Goal: Task Accomplishment & Management: Manage account settings

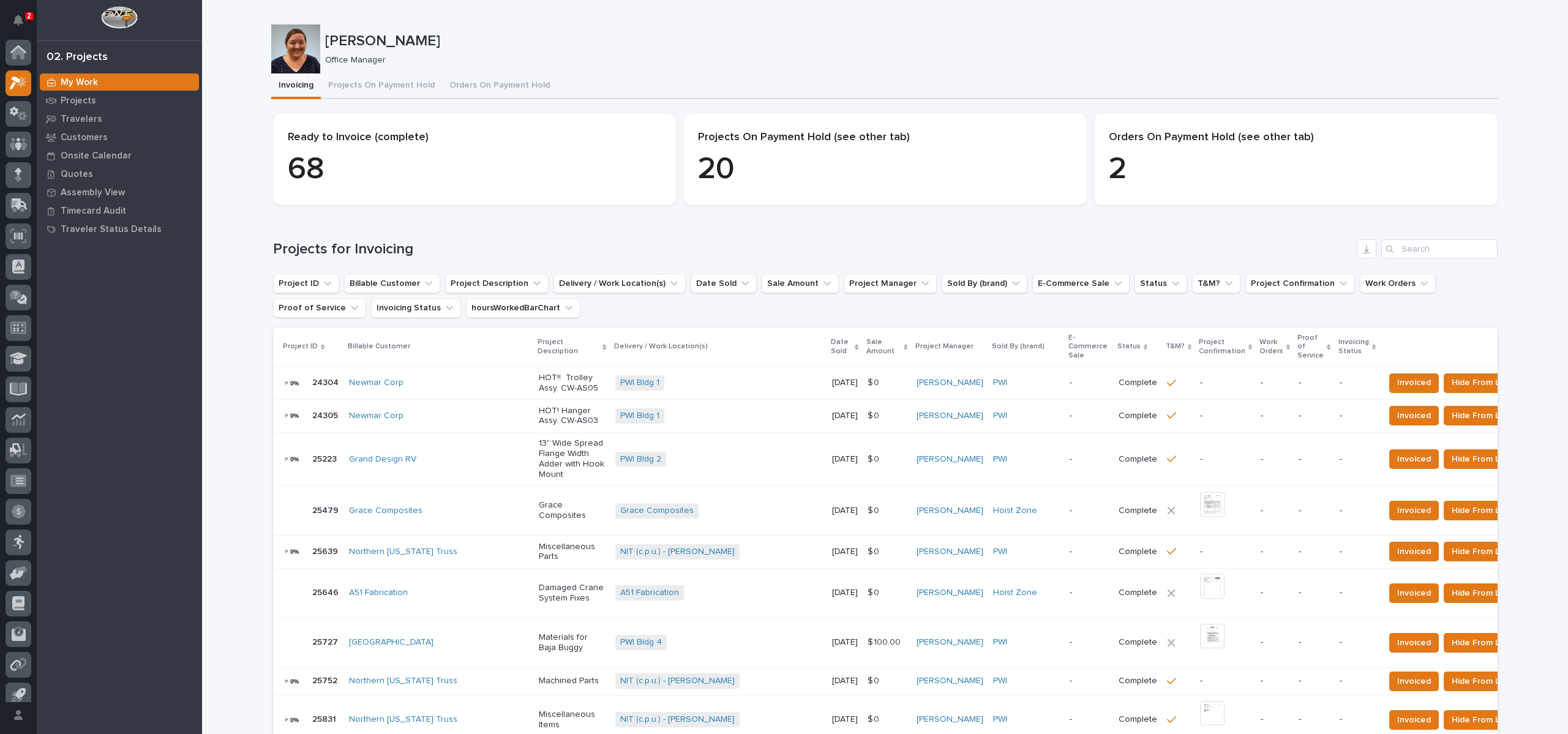
scroll to position [11, 0]
click at [629, 45] on p "[PERSON_NAME]" at bounding box center [909, 41] width 1168 height 17
drag, startPoint x: 804, startPoint y: 34, endPoint x: 778, endPoint y: 22, distance: 28.6
click at [804, 34] on p "[PERSON_NAME]" at bounding box center [909, 41] width 1168 height 17
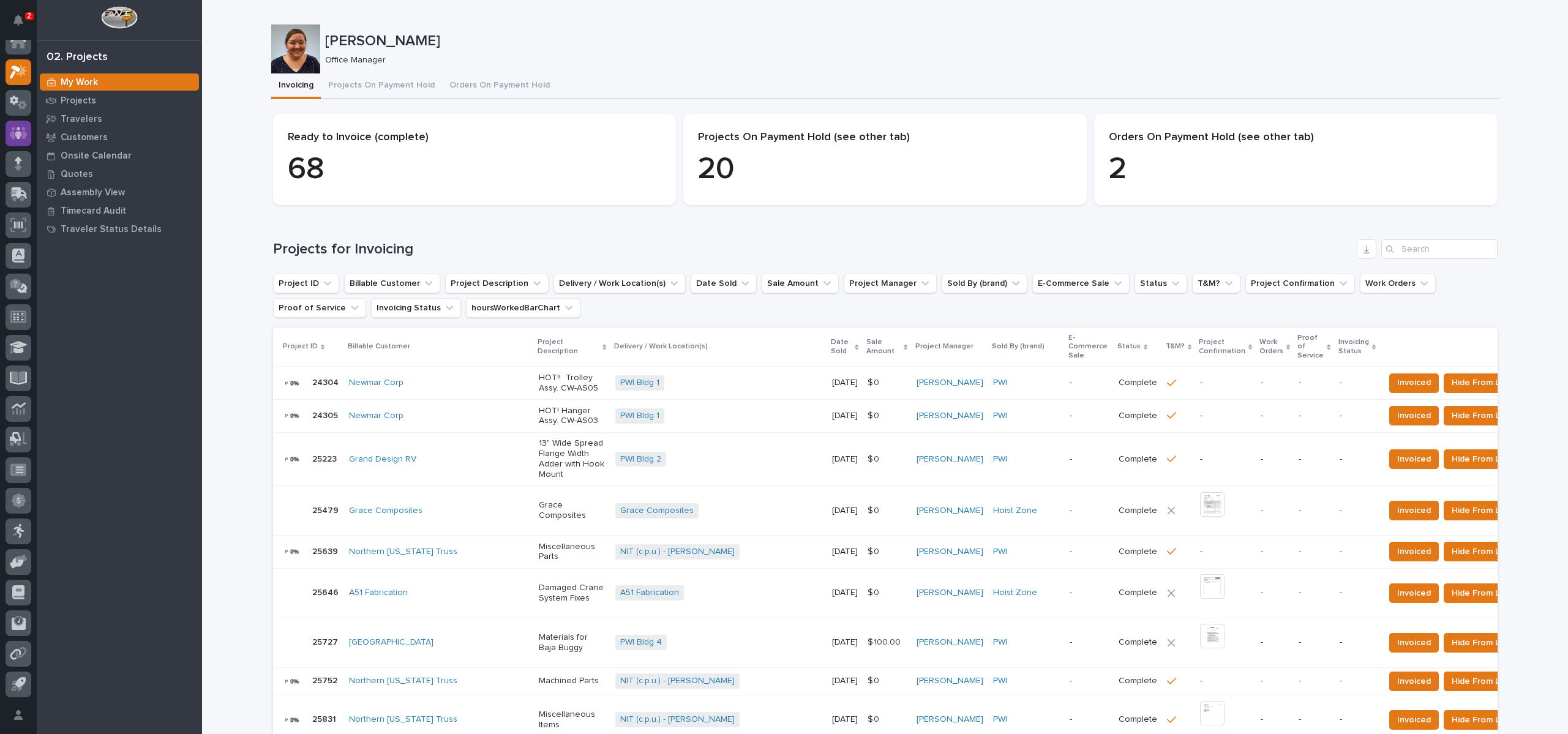
click at [372, 85] on button "Projects On Payment Hold" at bounding box center [381, 86] width 121 height 25
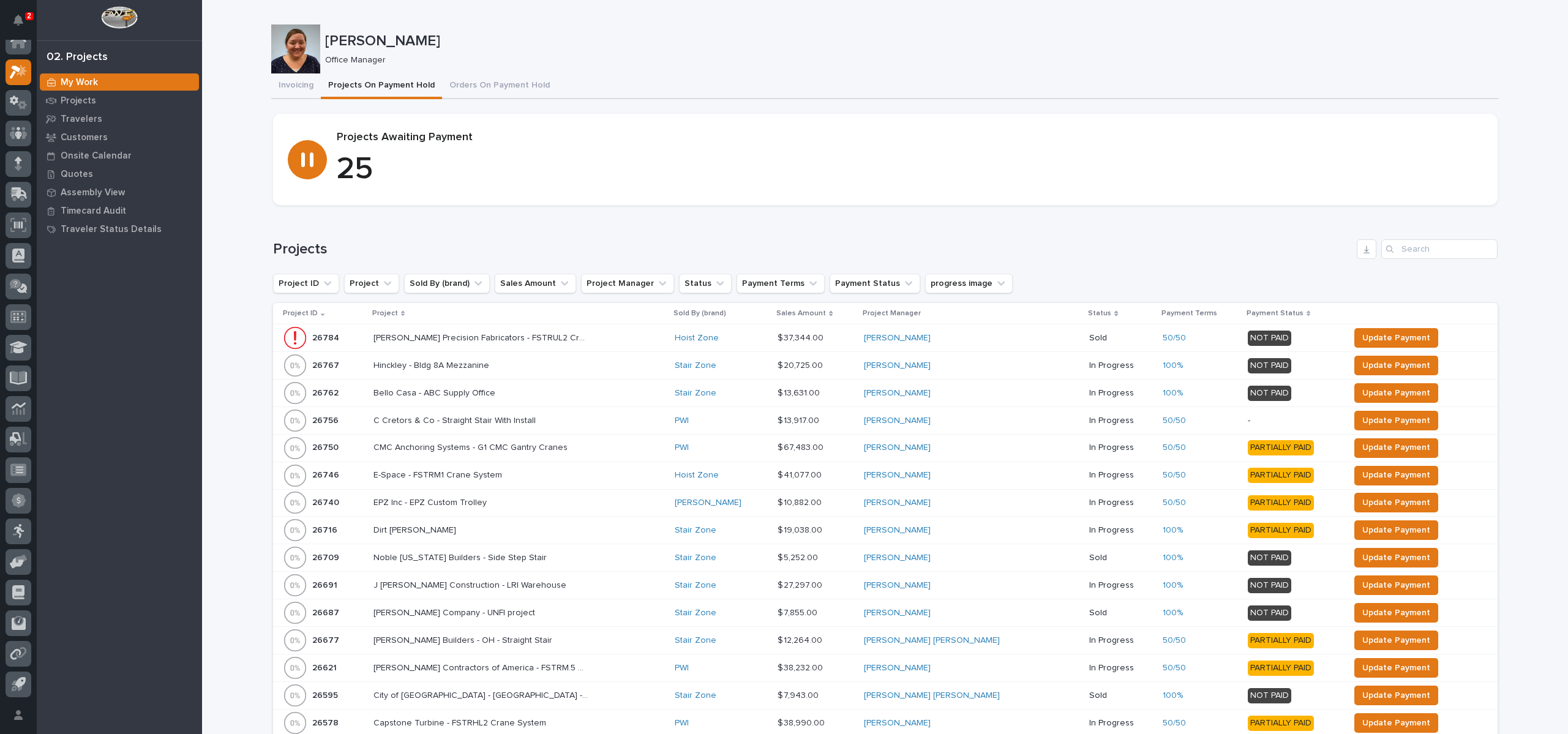
scroll to position [184, 0]
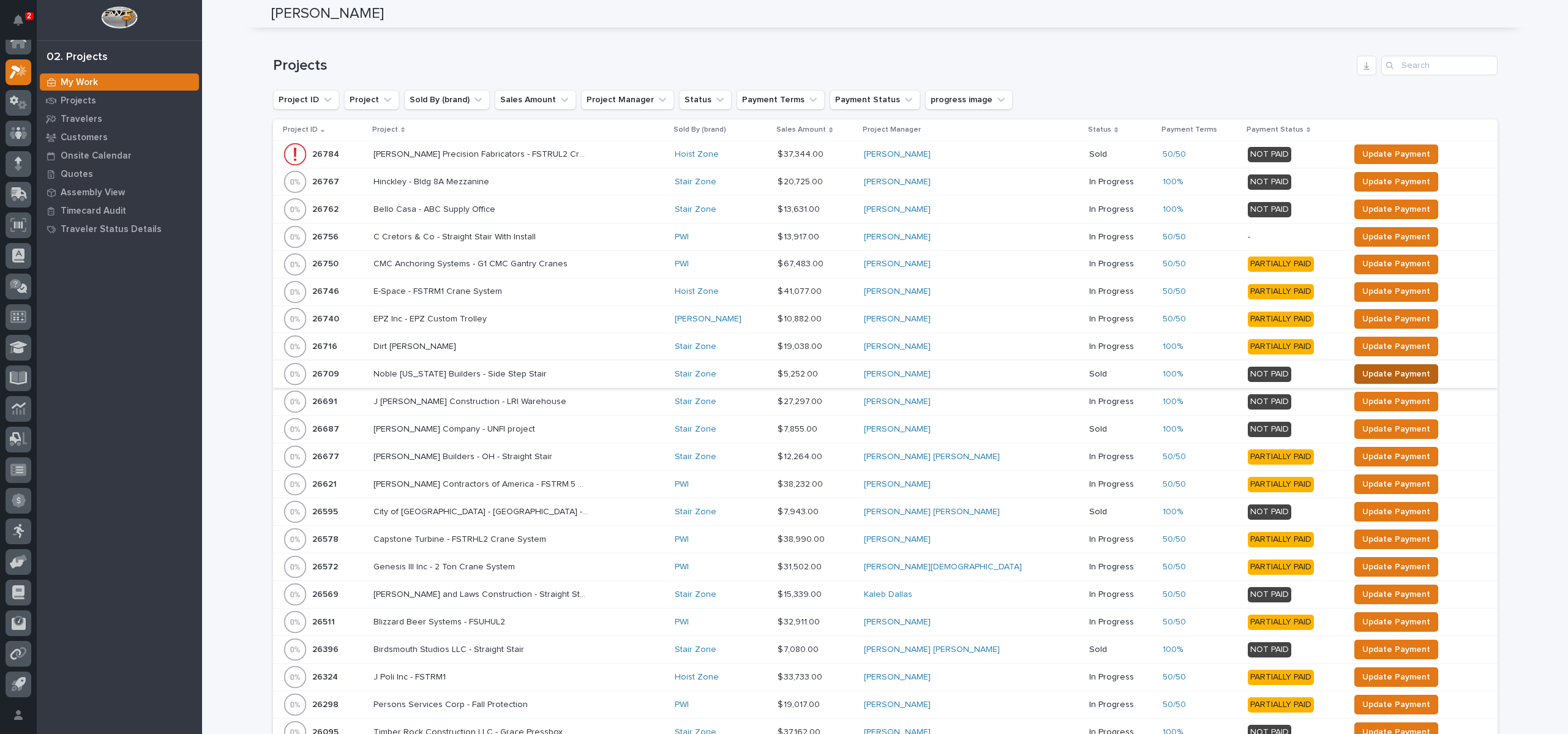
click at [1362, 379] on span "Update Payment" at bounding box center [1396, 374] width 68 height 15
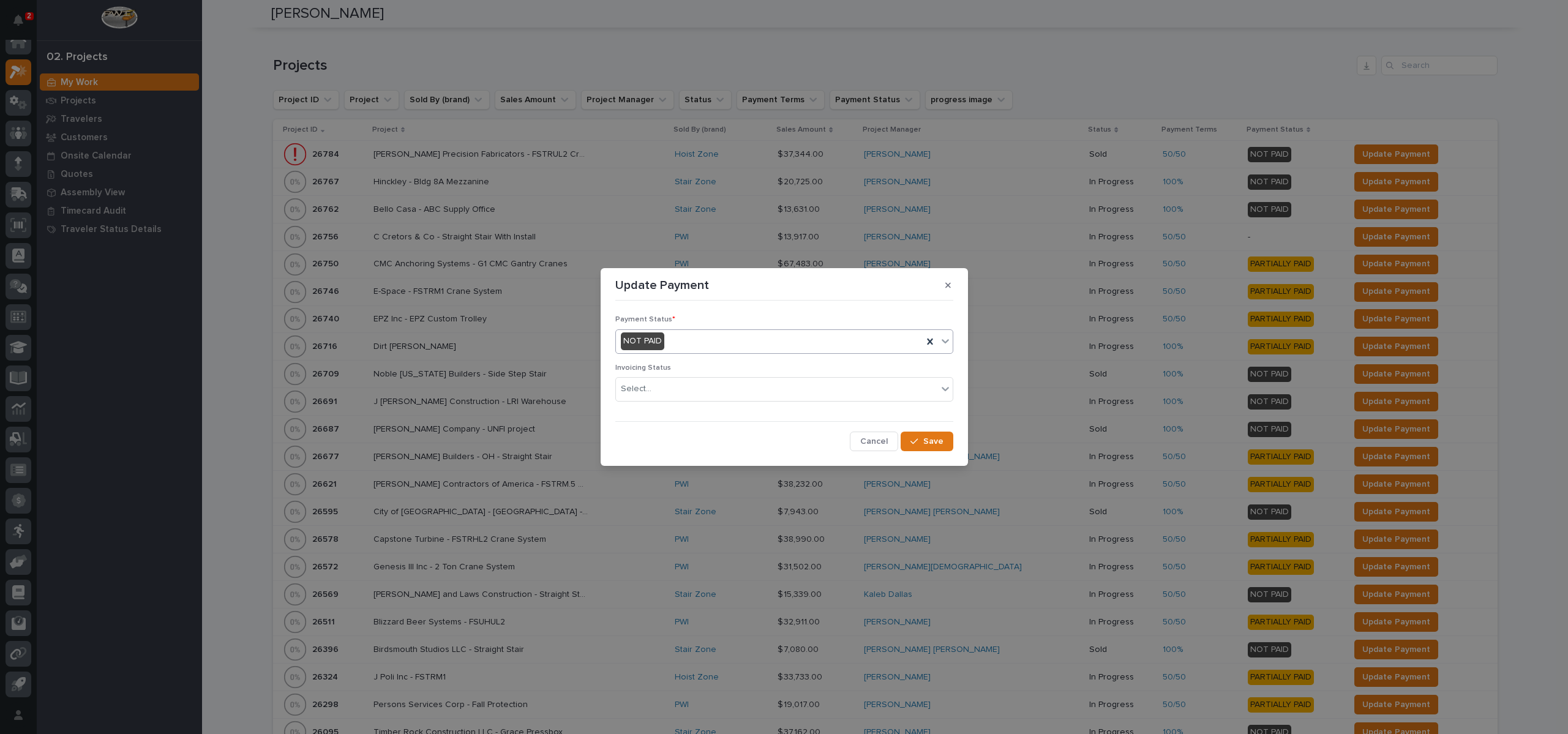
click at [692, 344] on div "NOT PAID" at bounding box center [770, 341] width 307 height 20
drag, startPoint x: 663, startPoint y: 383, endPoint x: 674, endPoint y: 381, distance: 11.2
click at [664, 383] on span "PARTIALLY PAID" at bounding box center [654, 385] width 66 height 13
click at [690, 345] on div "PARTIALLY PAID" at bounding box center [770, 341] width 307 height 20
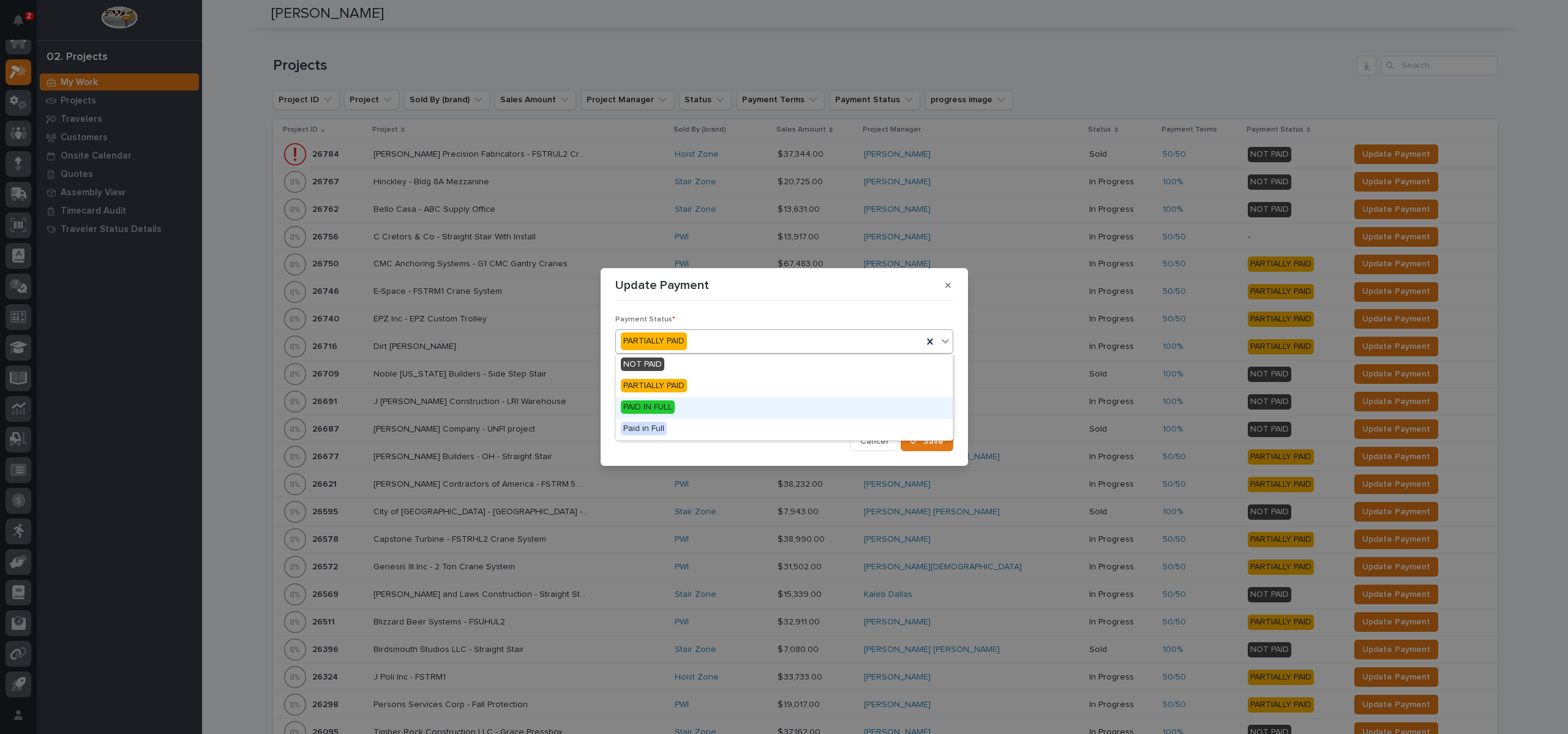
click at [672, 406] on span "PAID IN FULL" at bounding box center [648, 407] width 54 height 13
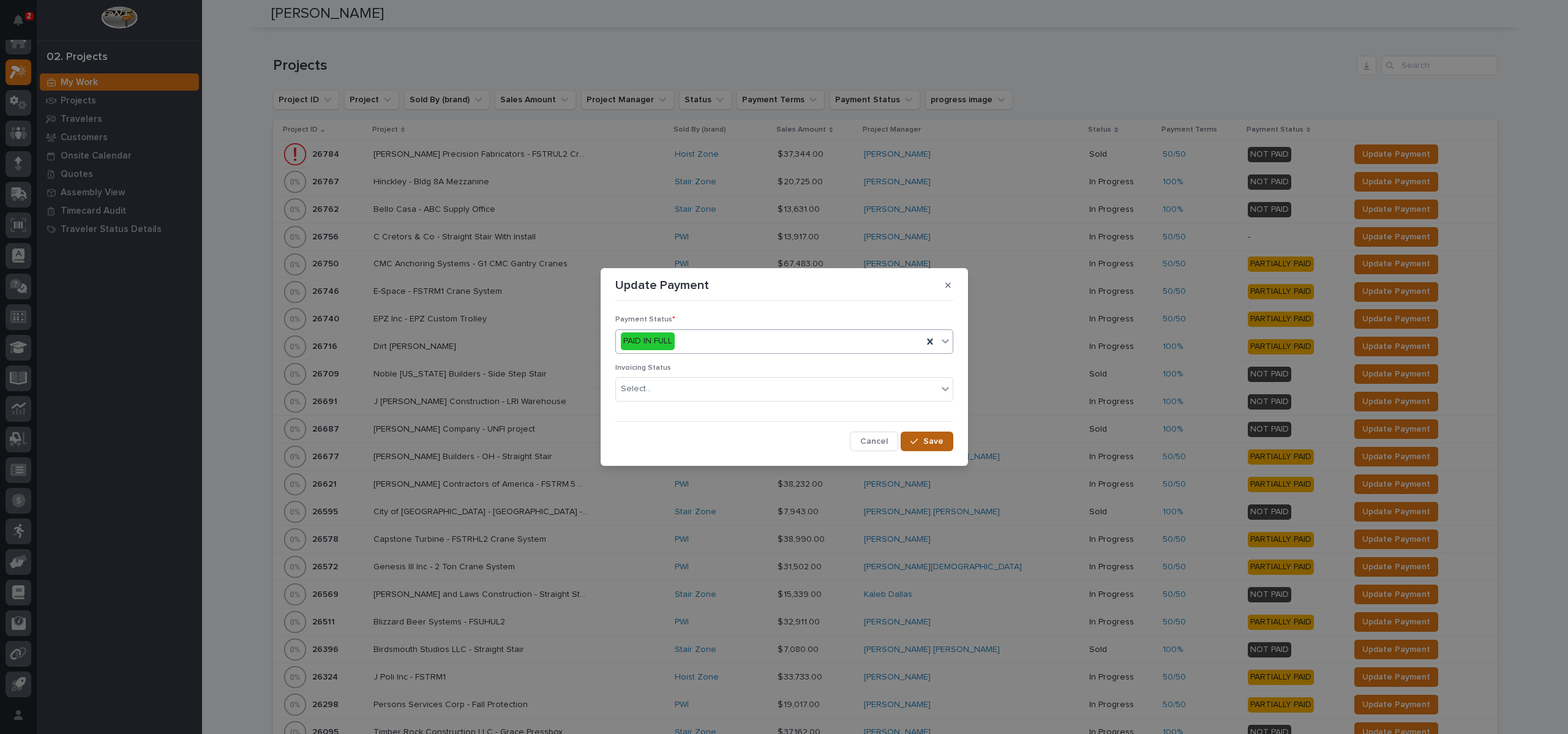
click at [924, 441] on span "Save" at bounding box center [933, 441] width 20 height 11
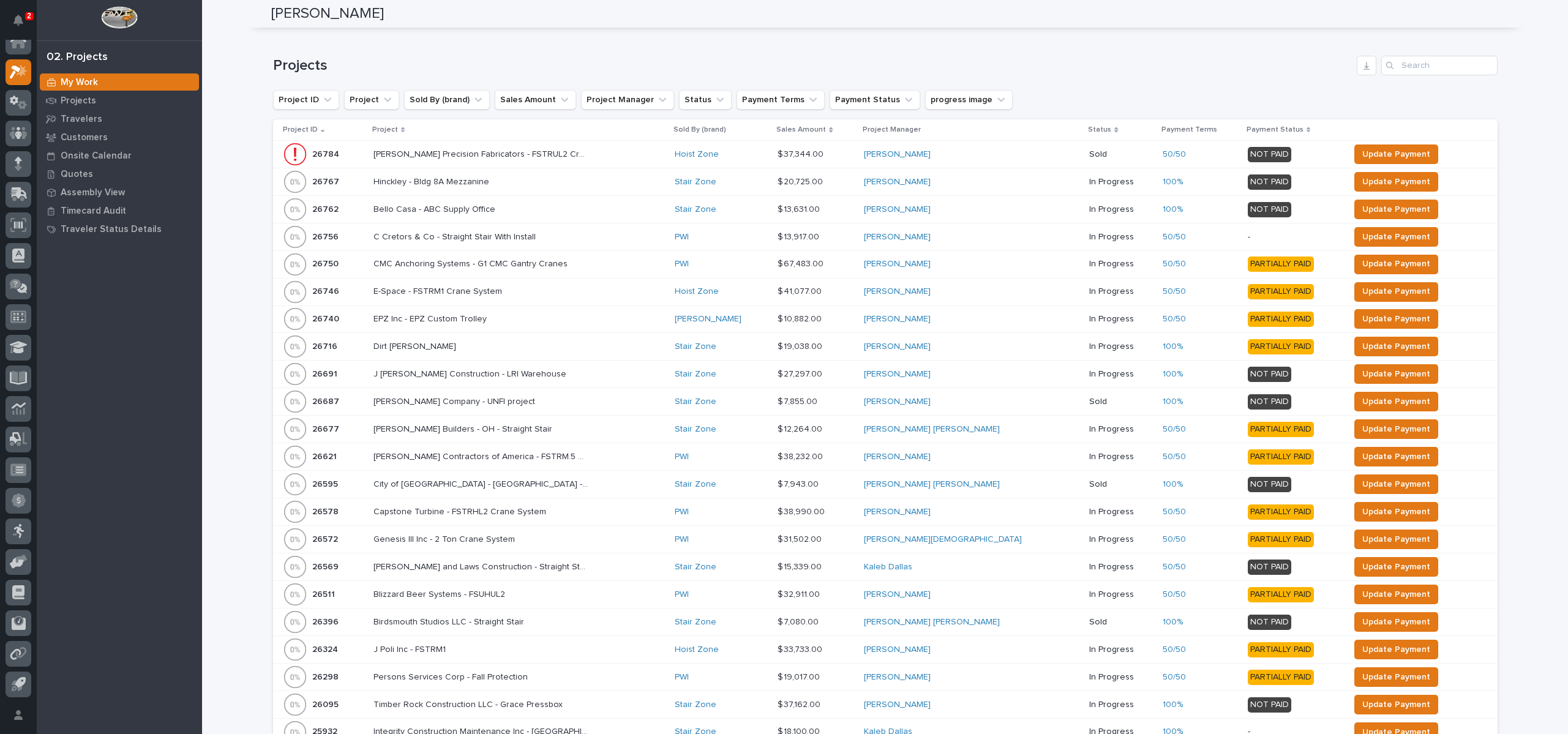
scroll to position [170, 0]
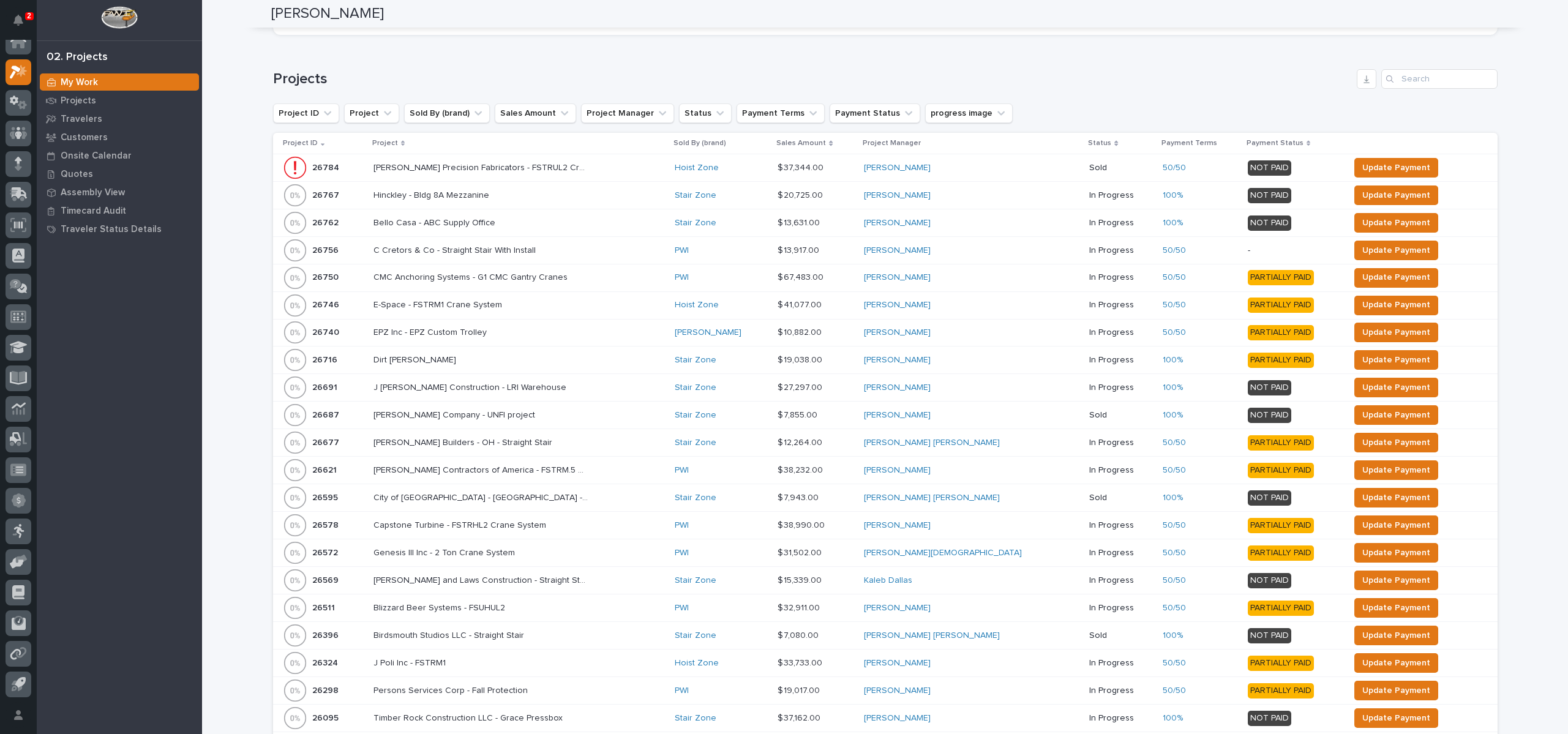
click at [695, 52] on div "Loading... Saving… Projects Project ID Project Sold By (brand) Sales Amount Pro…" at bounding box center [885, 451] width 1224 height 813
click at [398, 144] on p "Project" at bounding box center [385, 143] width 25 height 13
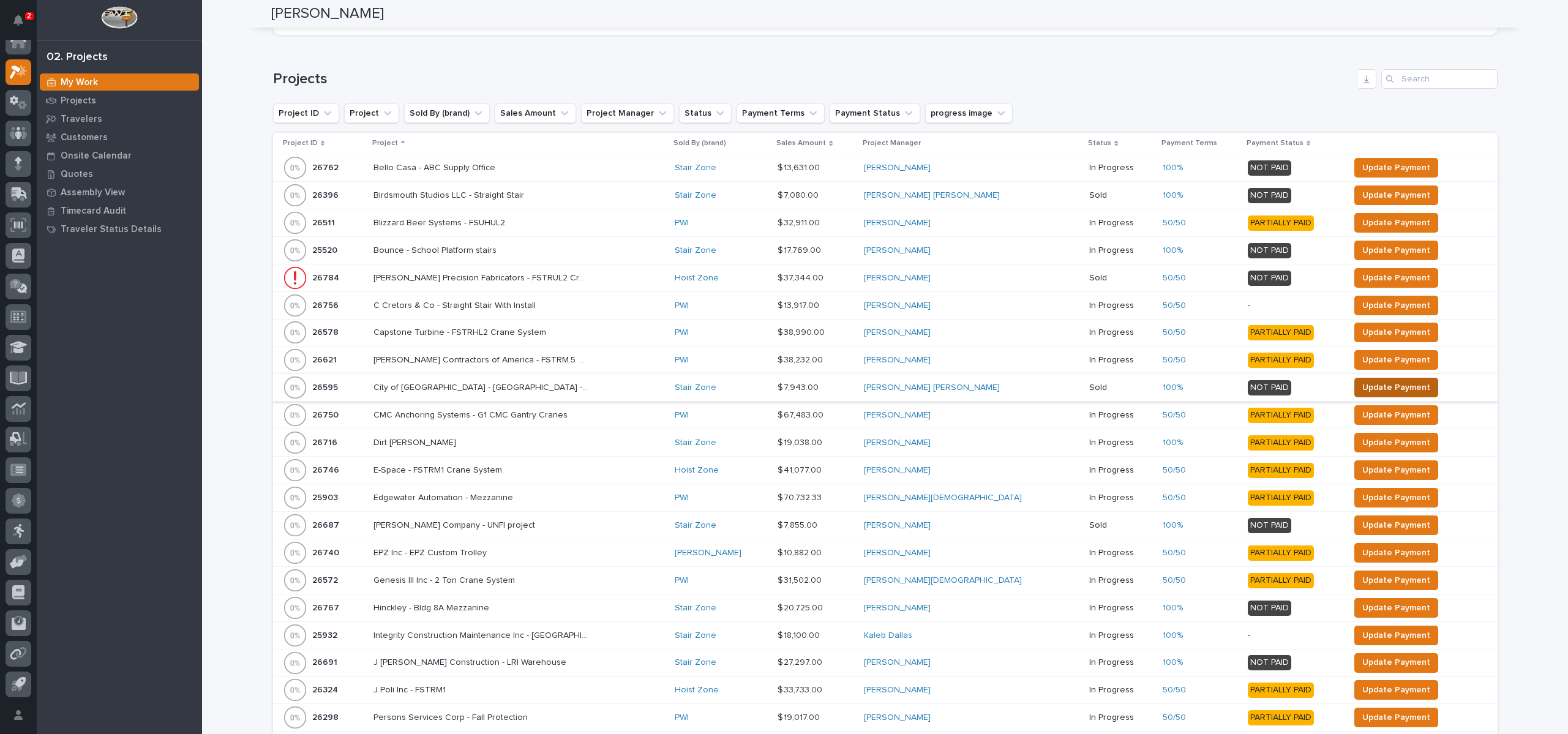
click at [1372, 387] on span "Update Payment" at bounding box center [1396, 387] width 68 height 15
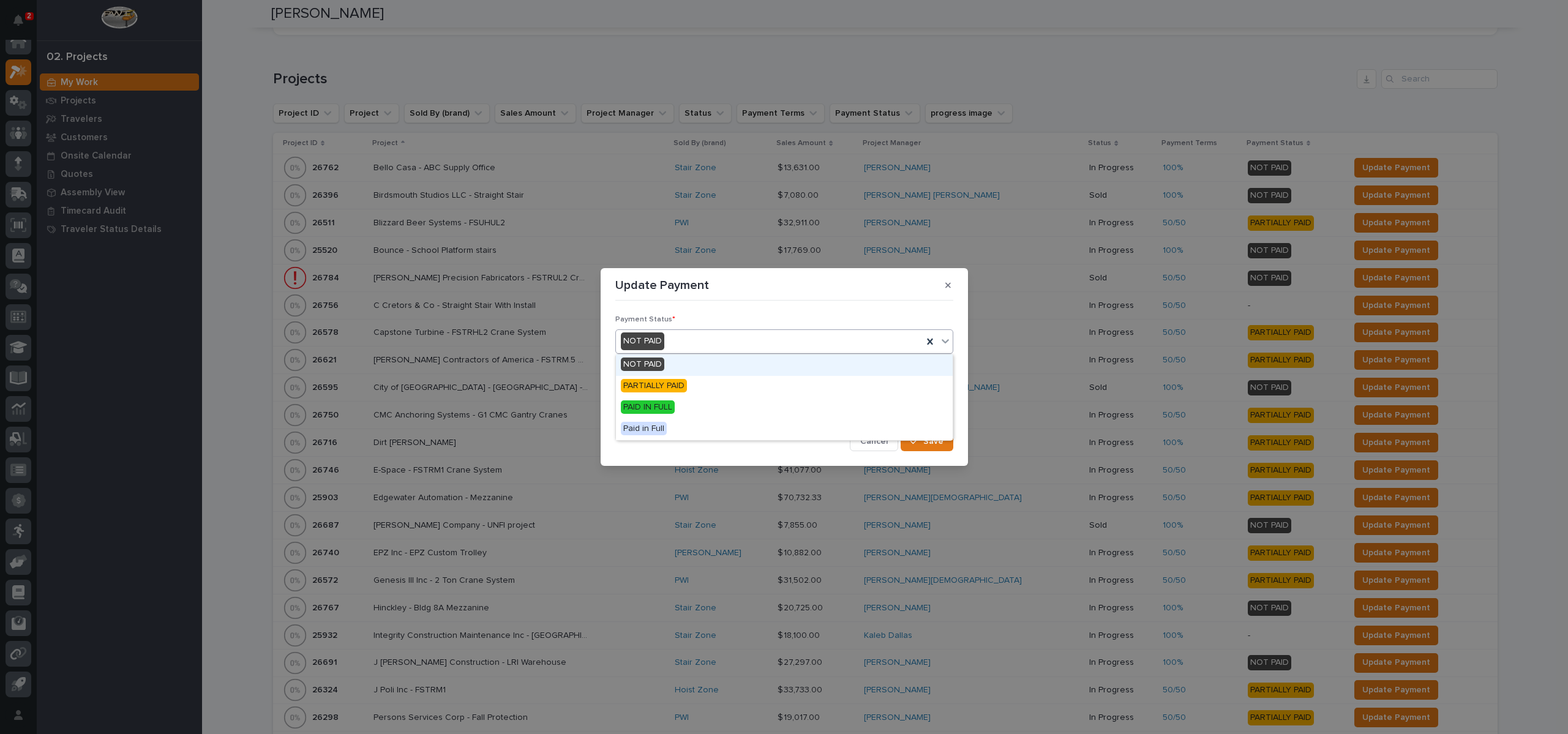
click at [691, 344] on div "NOT PAID" at bounding box center [770, 341] width 307 height 20
click at [679, 404] on div "PAID IN FULL" at bounding box center [784, 408] width 337 height 21
click at [929, 438] on span "Save" at bounding box center [933, 441] width 20 height 11
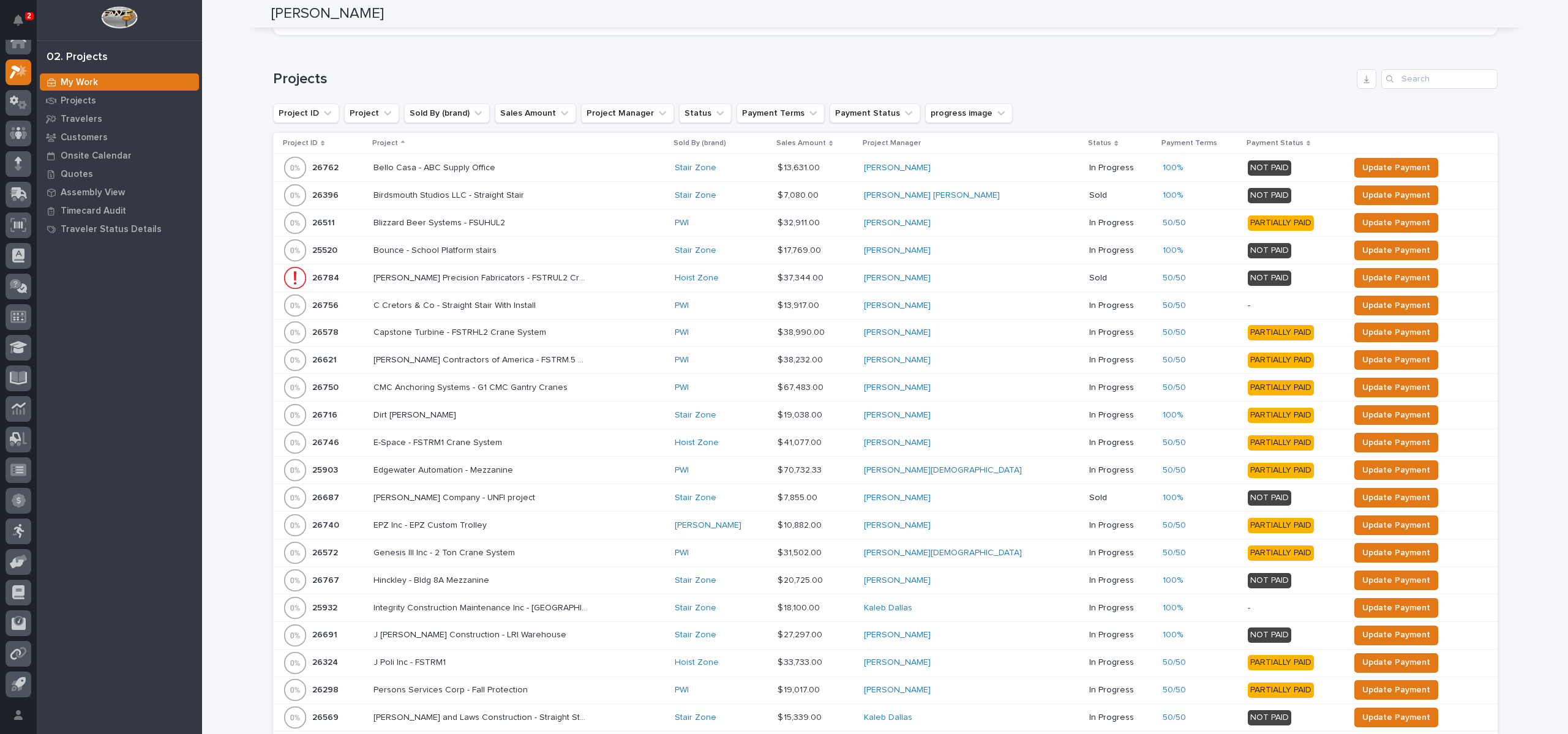
scroll to position [156, 0]
